Goal: Transaction & Acquisition: Purchase product/service

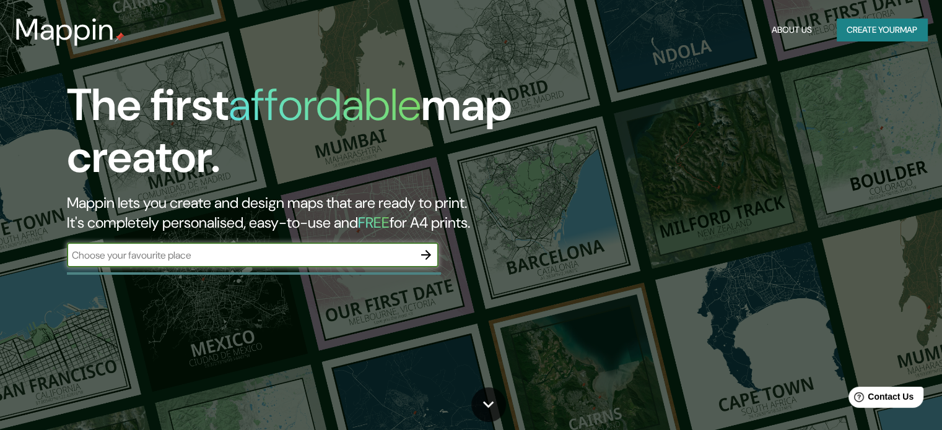
click at [206, 263] on div "​" at bounding box center [253, 255] width 372 height 25
type input "[GEOGRAPHIC_DATA]"
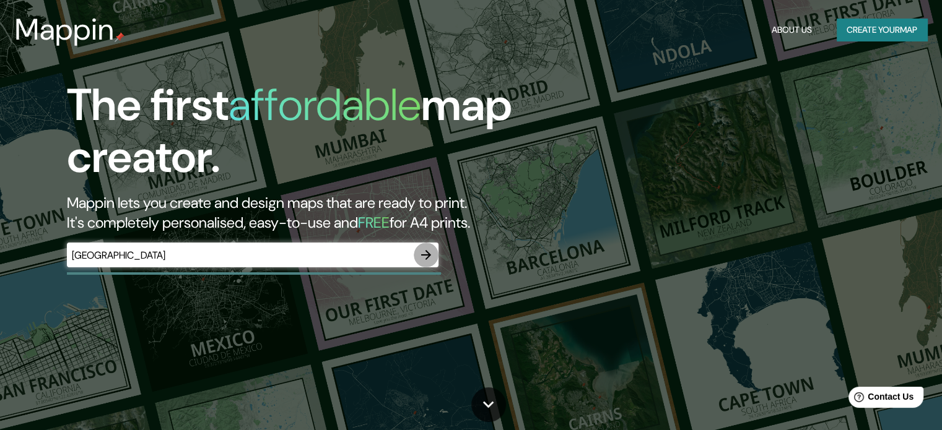
click at [426, 253] on icon "button" at bounding box center [426, 255] width 15 height 15
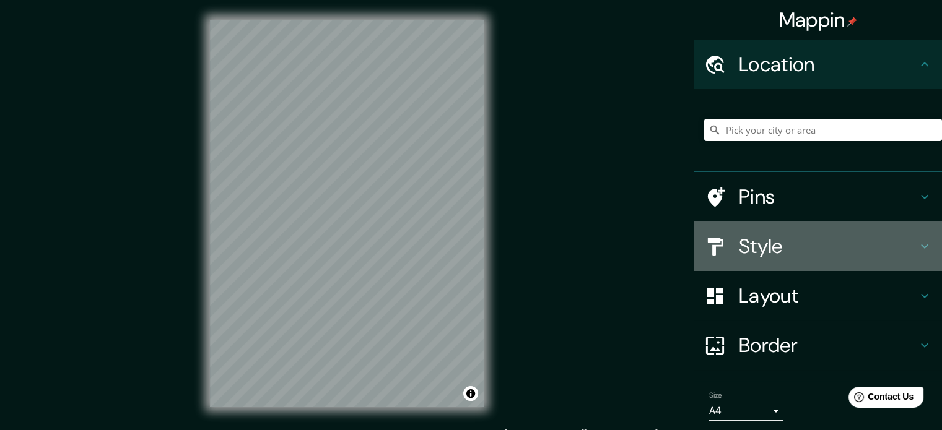
click at [723, 242] on div at bounding box center [721, 247] width 35 height 22
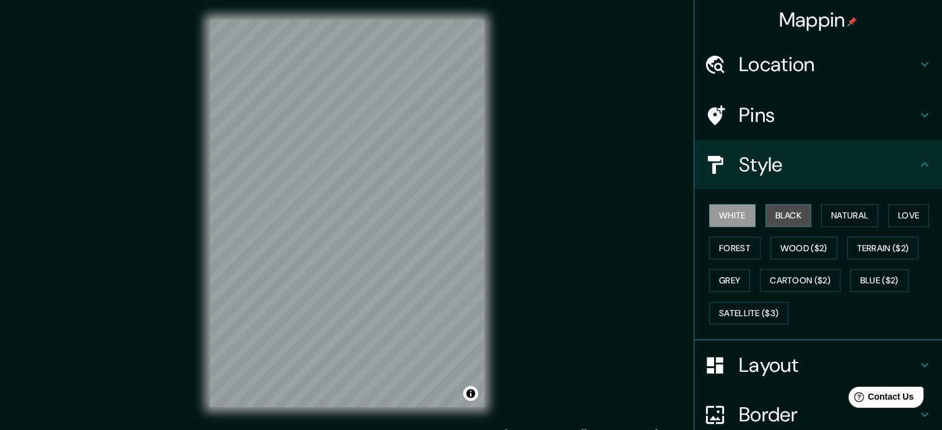
click at [765, 216] on button "Black" at bounding box center [788, 215] width 46 height 23
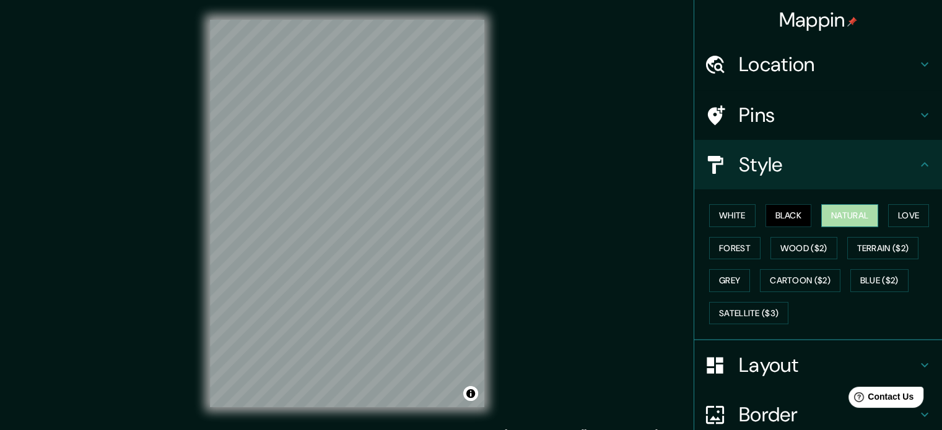
click at [852, 215] on button "Natural" at bounding box center [849, 215] width 57 height 23
click at [888, 227] on button "Love" at bounding box center [908, 215] width 41 height 23
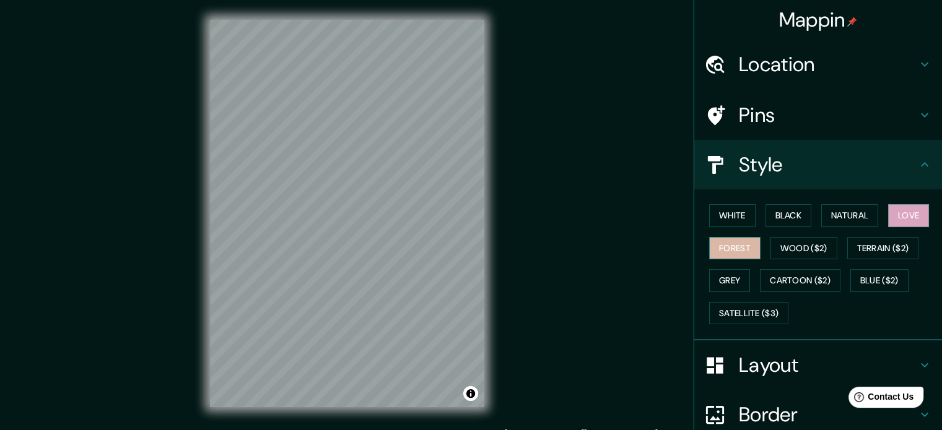
click at [760, 256] on button "Forest" at bounding box center [734, 248] width 51 height 23
click at [836, 241] on button "Wood ($2)" at bounding box center [803, 248] width 67 height 23
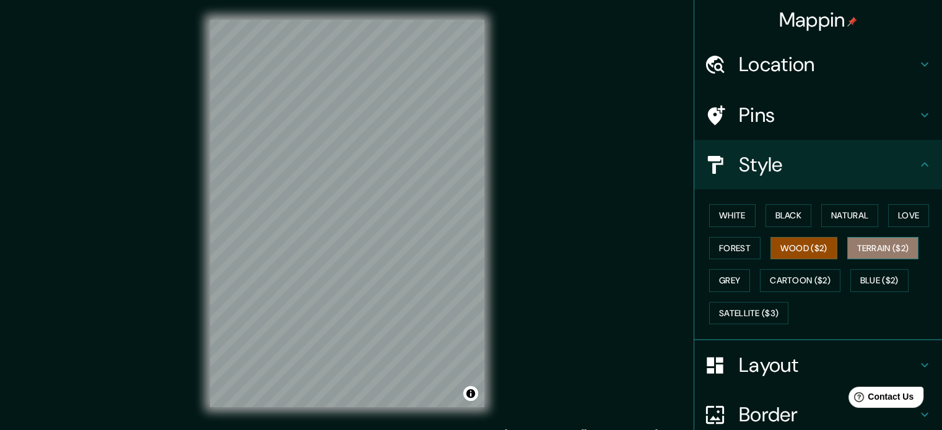
click at [847, 260] on button "Terrain ($2)" at bounding box center [883, 248] width 72 height 23
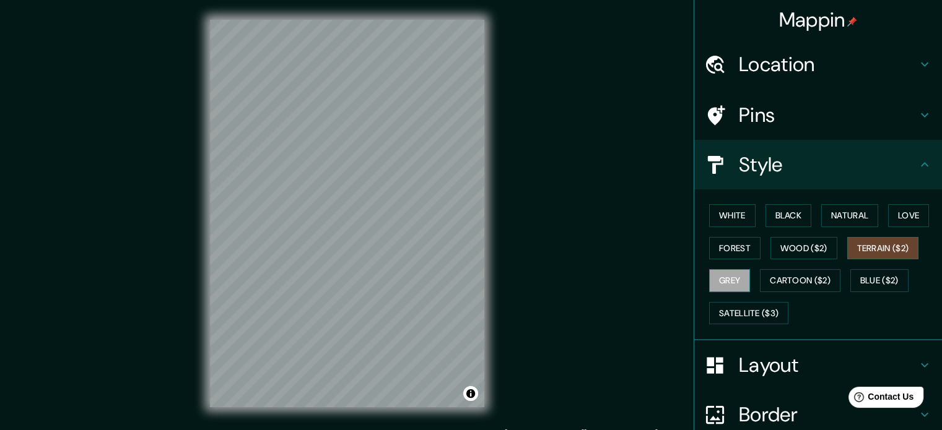
click at [750, 289] on button "Grey" at bounding box center [729, 280] width 41 height 23
click at [788, 309] on button "Satellite ($3)" at bounding box center [748, 313] width 79 height 23
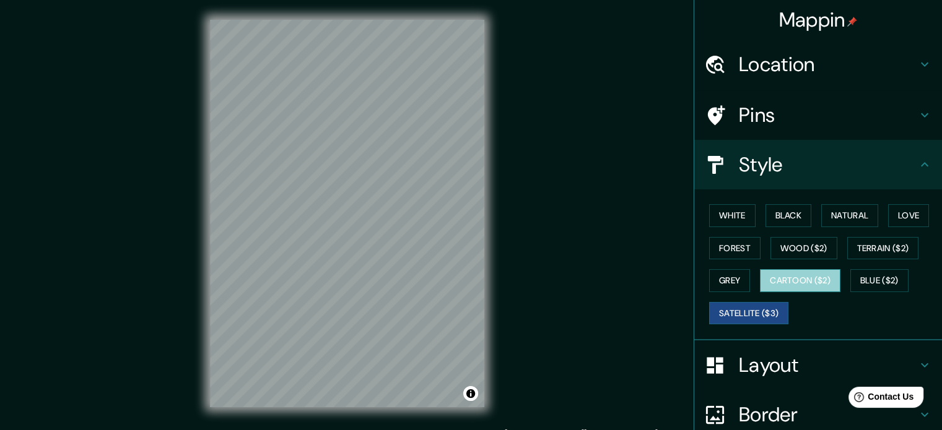
click at [840, 280] on button "Cartoon ($2)" at bounding box center [800, 280] width 81 height 23
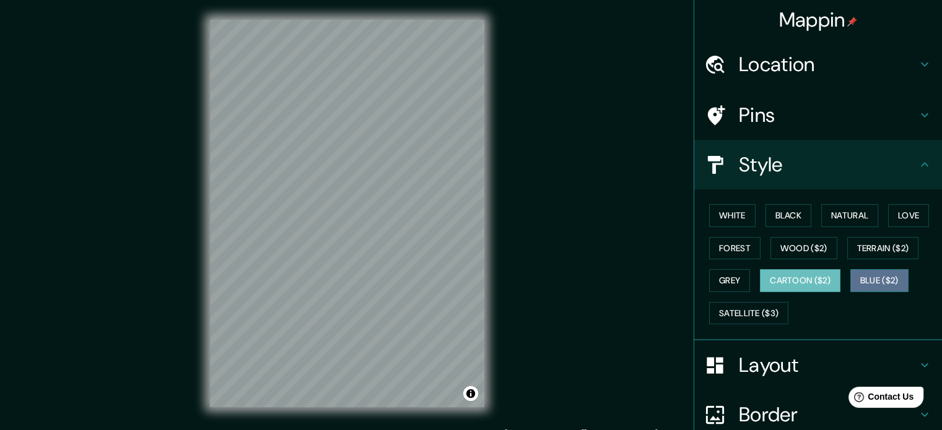
click at [850, 292] on button "Blue ($2)" at bounding box center [879, 280] width 58 height 23
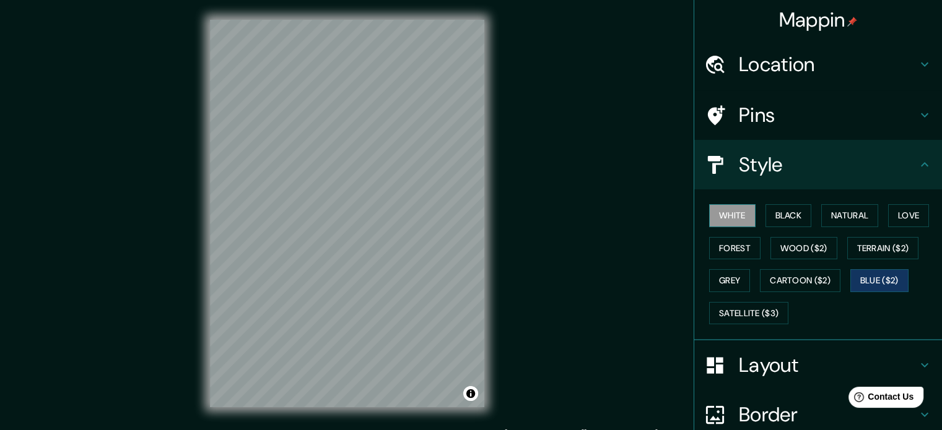
click at [718, 213] on button "White" at bounding box center [732, 215] width 46 height 23
click at [827, 210] on button "Natural" at bounding box center [849, 215] width 57 height 23
click at [717, 213] on button "White" at bounding box center [732, 215] width 46 height 23
click at [721, 217] on button "White" at bounding box center [732, 215] width 46 height 23
click at [738, 214] on button "White" at bounding box center [732, 215] width 46 height 23
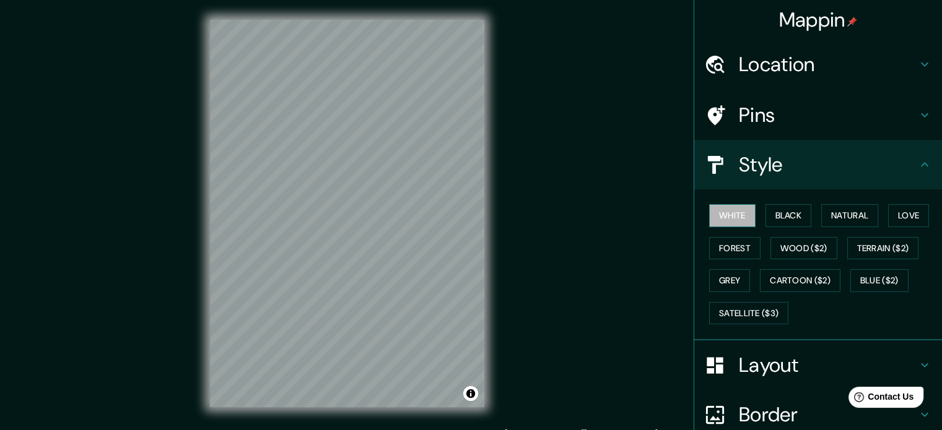
click at [718, 222] on button "White" at bounding box center [732, 215] width 46 height 23
click at [793, 205] on button "Black" at bounding box center [788, 215] width 46 height 23
click at [718, 211] on button "White" at bounding box center [732, 215] width 46 height 23
click at [744, 220] on button "White" at bounding box center [732, 215] width 46 height 23
